Goal: Task Accomplishment & Management: Manage account settings

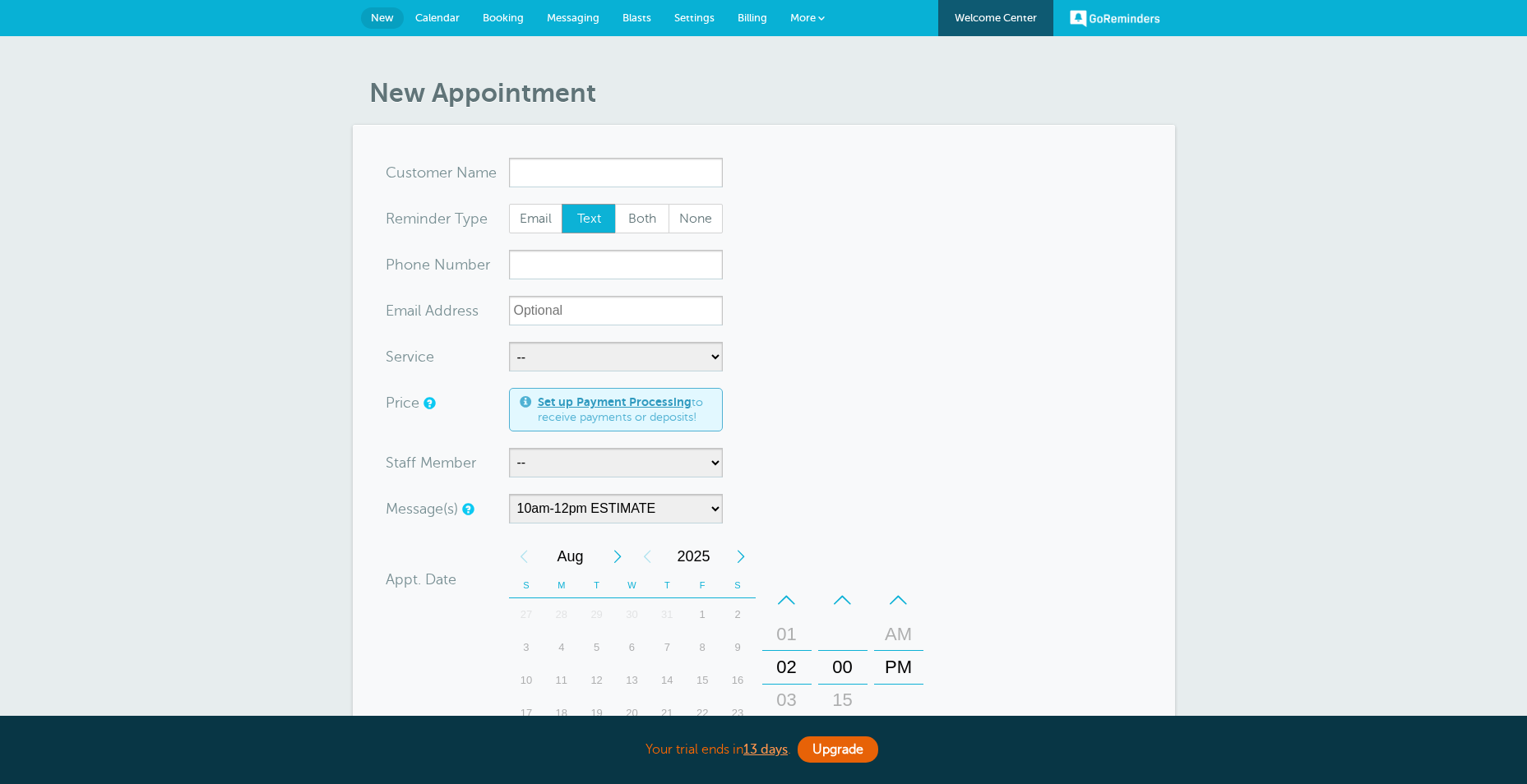
click at [435, 15] on span "Calendar" at bounding box center [437, 17] width 44 height 12
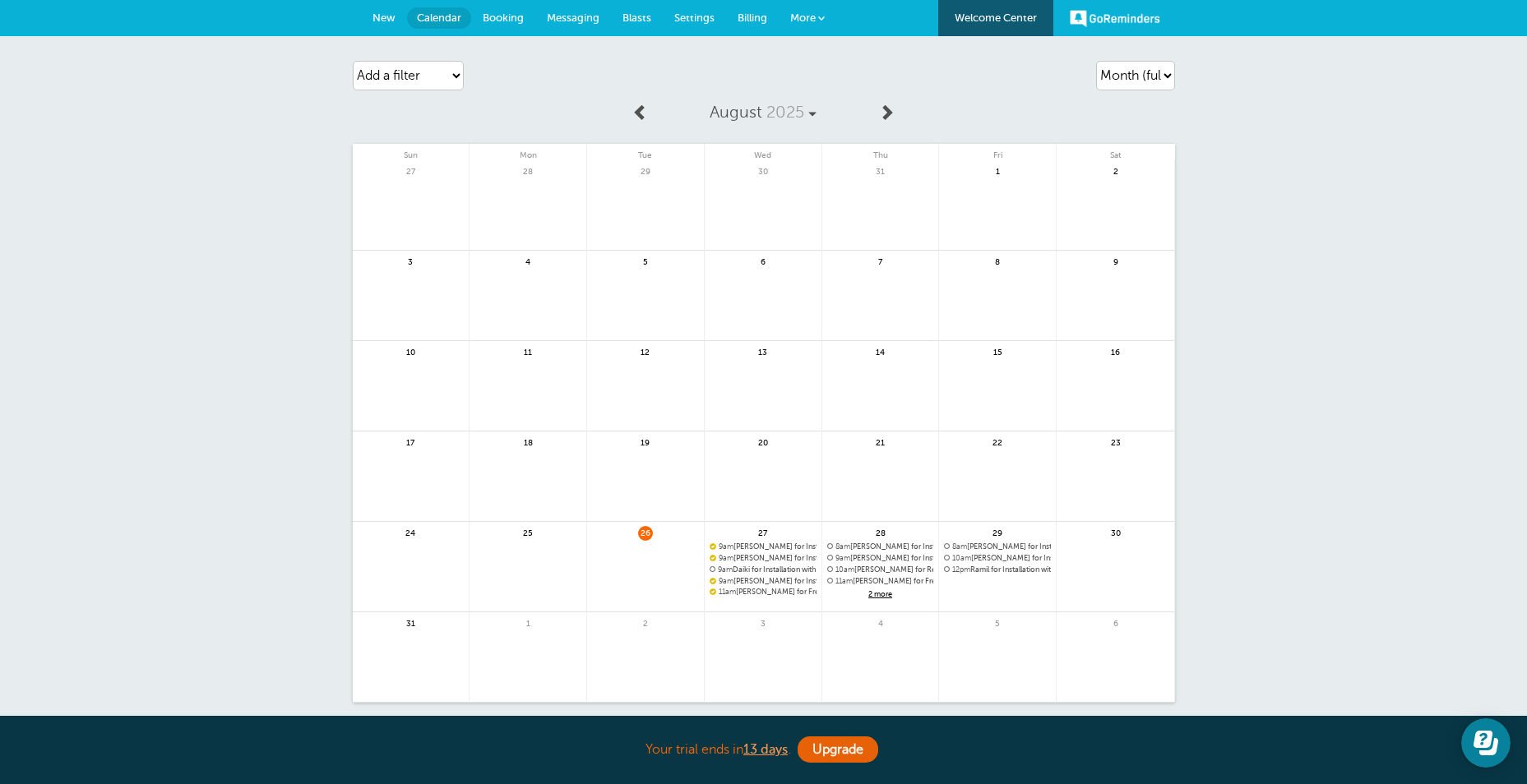
click at [556, 22] on span "Messaging" at bounding box center [573, 17] width 53 height 12
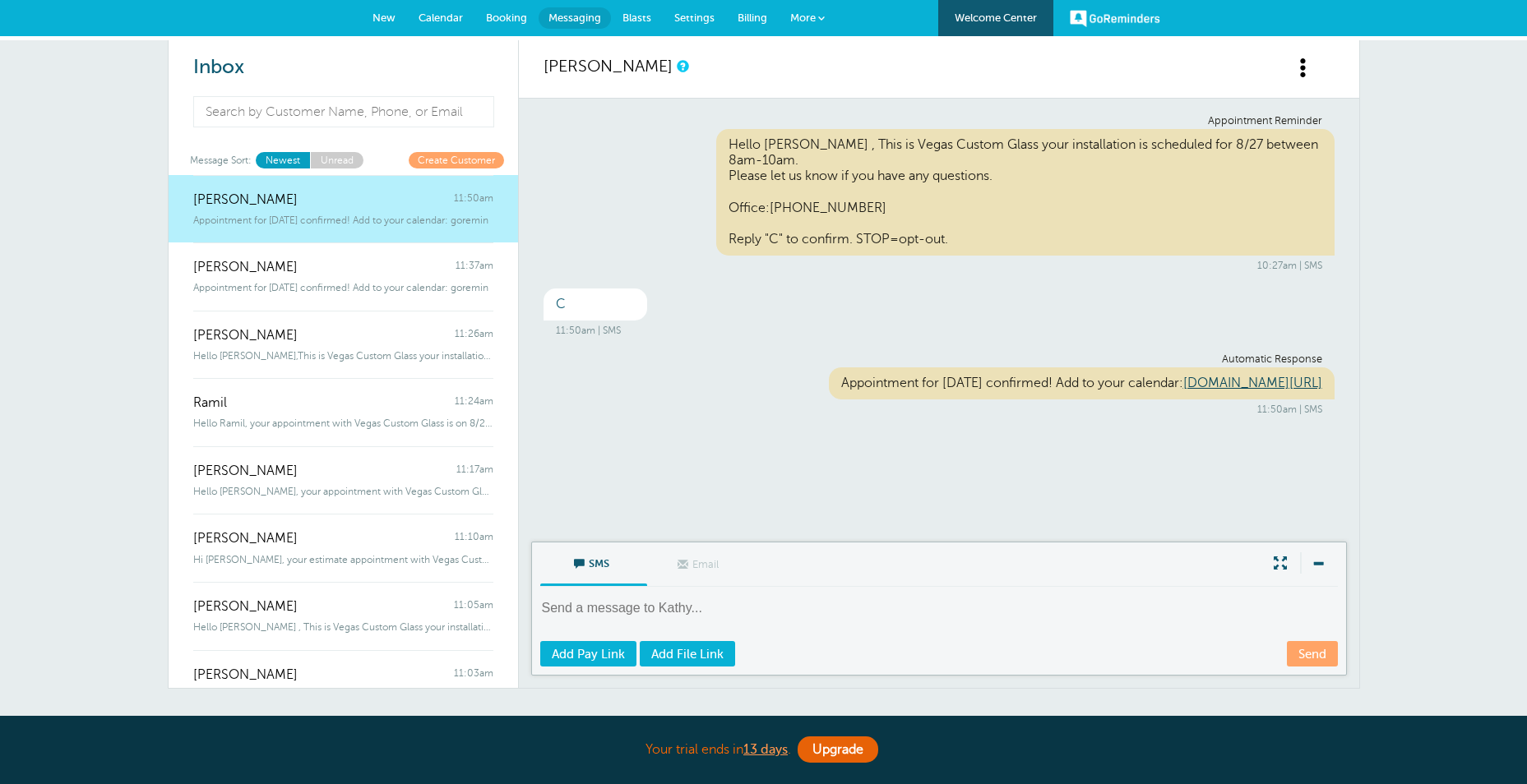
click at [750, 16] on span "Billing" at bounding box center [752, 17] width 29 height 12
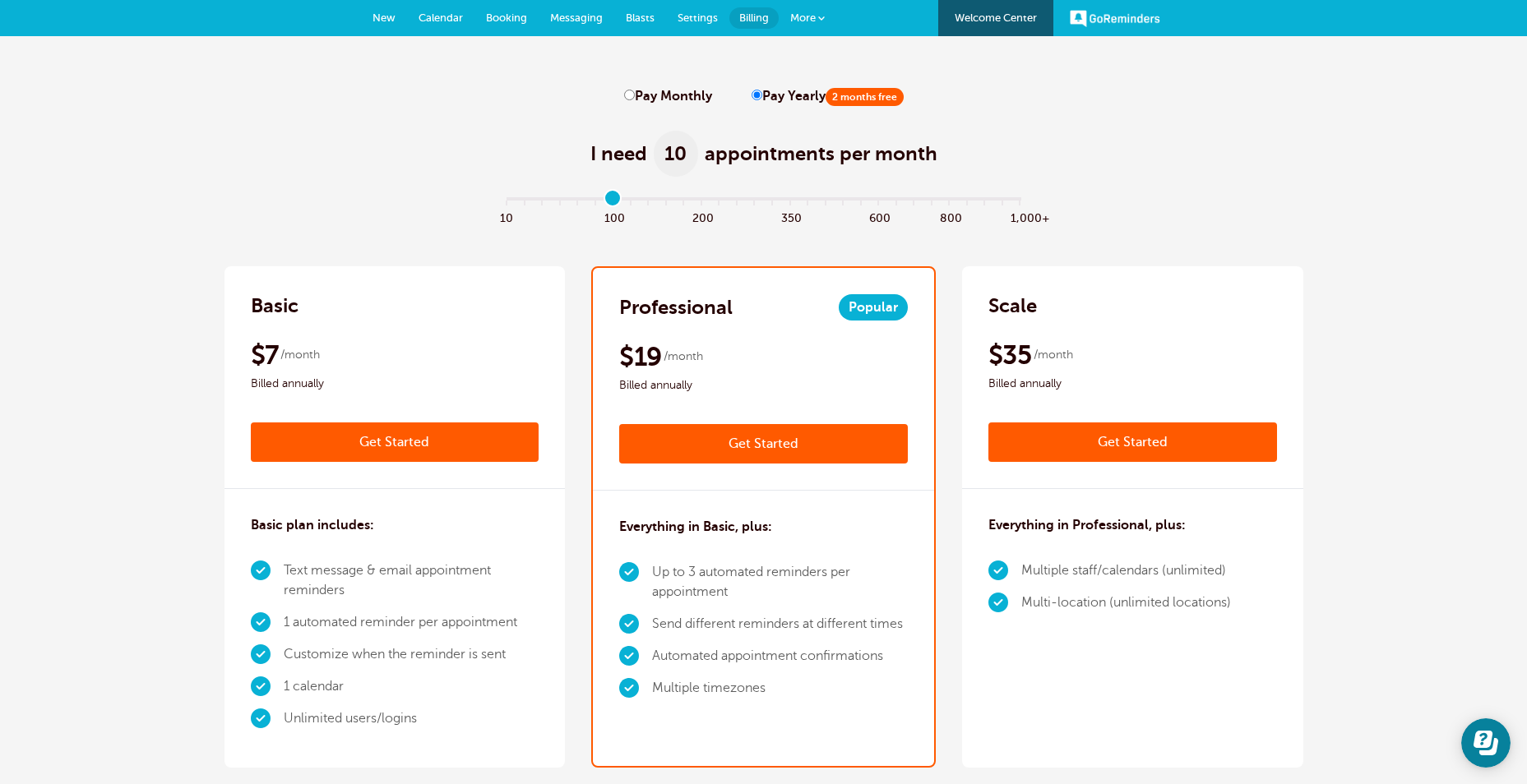
click at [616, 202] on input "range" at bounding box center [764, 202] width 532 height 3
drag, startPoint x: 613, startPoint y: 198, endPoint x: 506, endPoint y: 200, distance: 107.0
click at [506, 201] on input "range" at bounding box center [764, 202] width 532 height 3
click at [544, 204] on input "range" at bounding box center [764, 202] width 532 height 3
click at [577, 204] on input "range" at bounding box center [764, 202] width 532 height 3
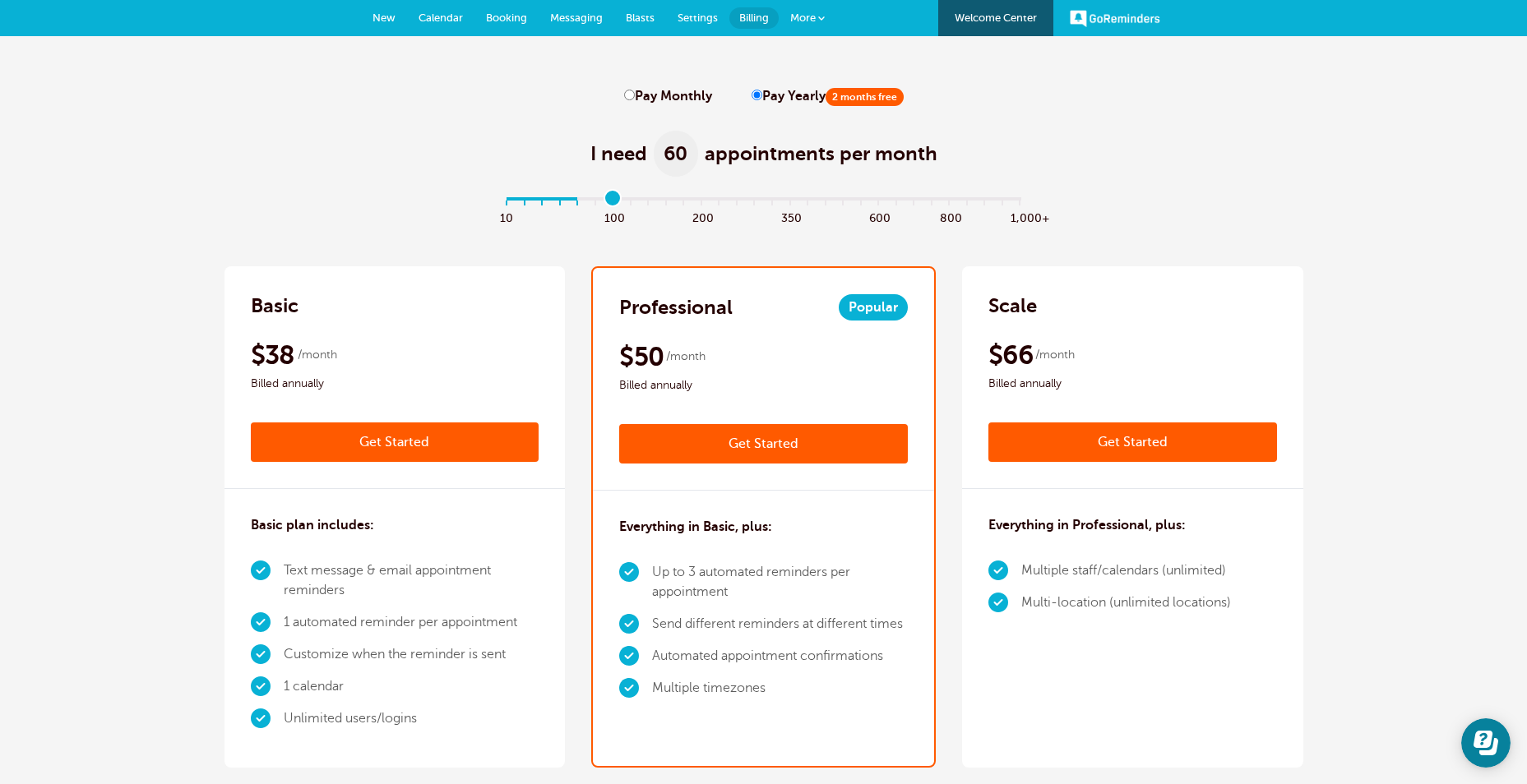
click at [609, 204] on input "range" at bounding box center [764, 202] width 532 height 3
click at [698, 204] on input "range" at bounding box center [764, 202] width 532 height 3
click at [526, 138] on div "I need 200 appointments per month" at bounding box center [764, 144] width 1079 height 80
click at [507, 202] on input "range" at bounding box center [764, 202] width 532 height 3
drag, startPoint x: 505, startPoint y: 200, endPoint x: 817, endPoint y: 209, distance: 312.1
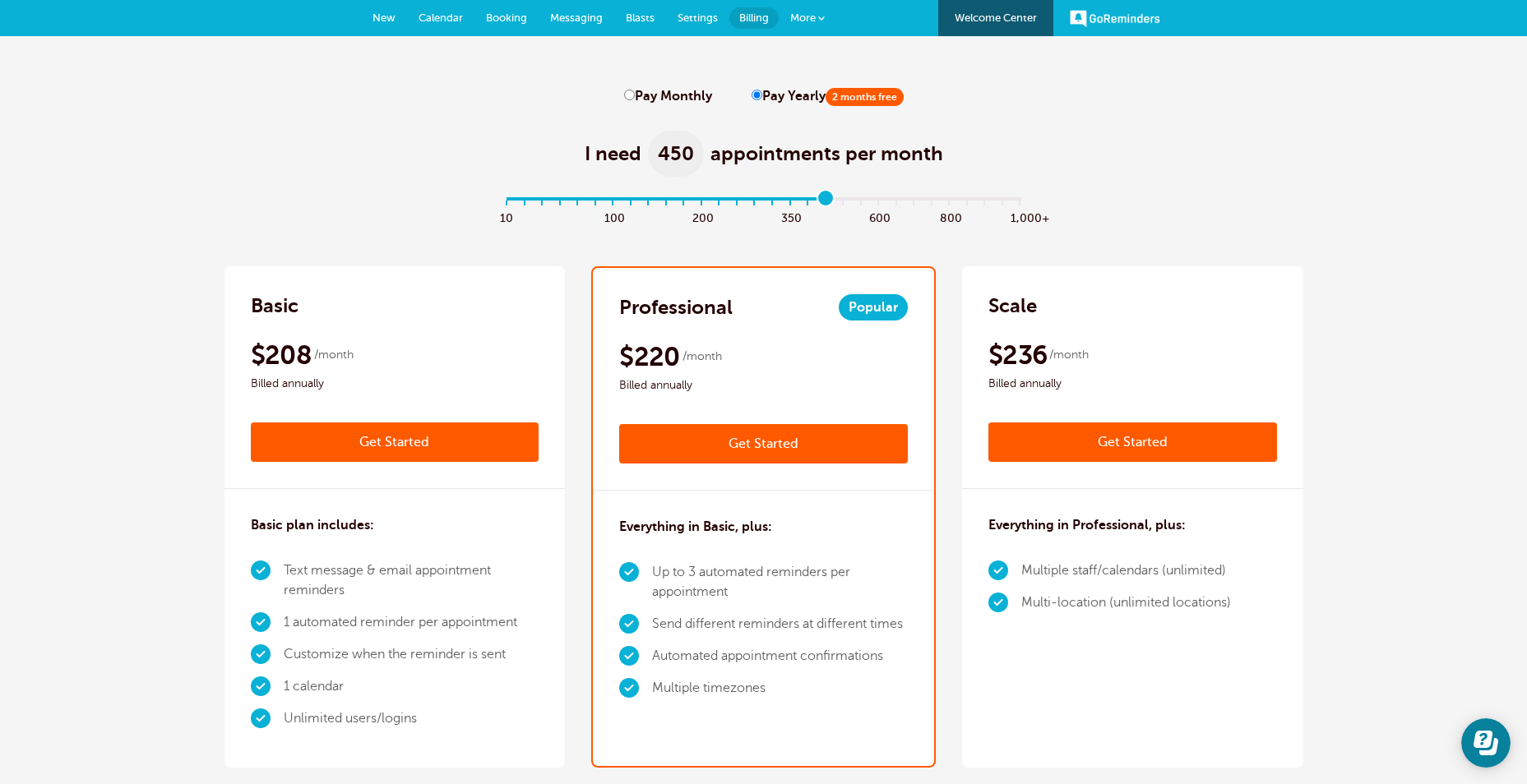
click at [817, 204] on input "range" at bounding box center [764, 202] width 532 height 3
click at [815, 203] on input "range" at bounding box center [764, 202] width 532 height 3
click at [370, 162] on div "I need 400 appointments per month" at bounding box center [764, 144] width 1079 height 80
drag, startPoint x: 804, startPoint y: 199, endPoint x: 508, endPoint y: 207, distance: 296.1
type input "0"
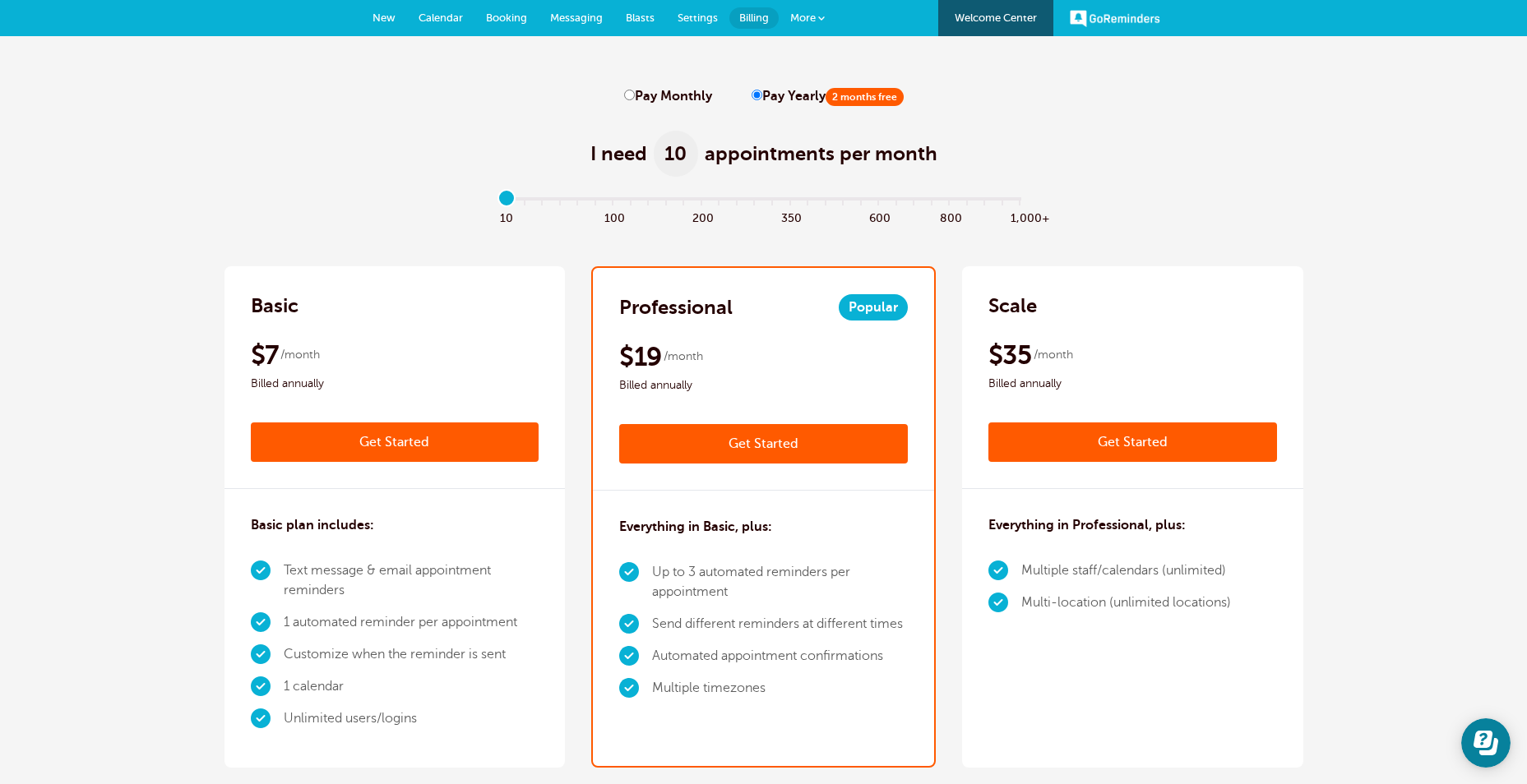
click at [508, 204] on input "range" at bounding box center [764, 202] width 532 height 3
click at [454, 152] on div "I need 10 appointments per month" at bounding box center [764, 144] width 1079 height 80
